Goal: Task Accomplishment & Management: Use online tool/utility

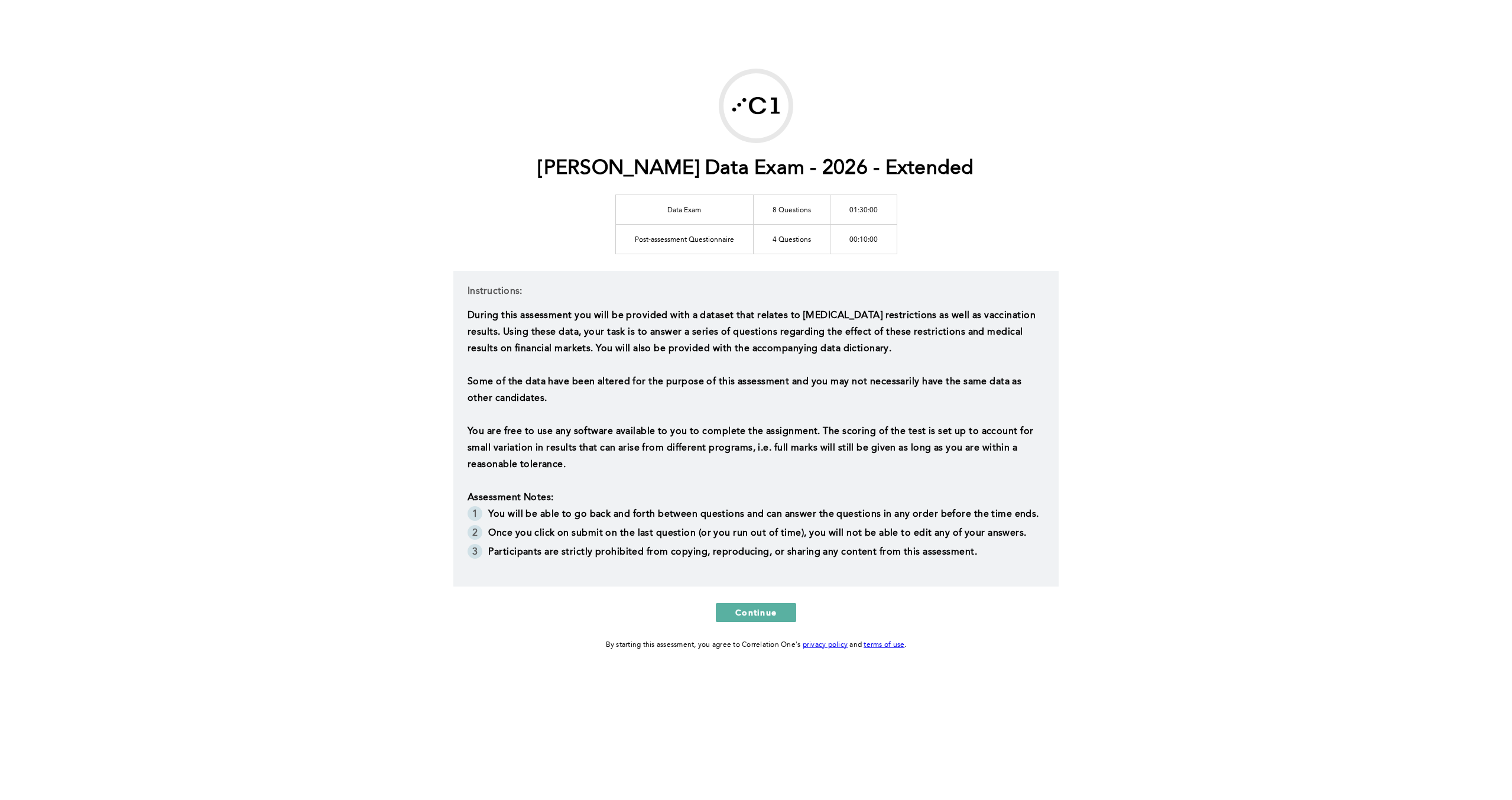
click at [1209, 88] on div "Marshall Wace Data Exam - 2026 - Extended Data Exam 8 Questions 01:30:00 Post-a…" at bounding box center [756, 400] width 1512 height 800
